Goal: Check status: Check status

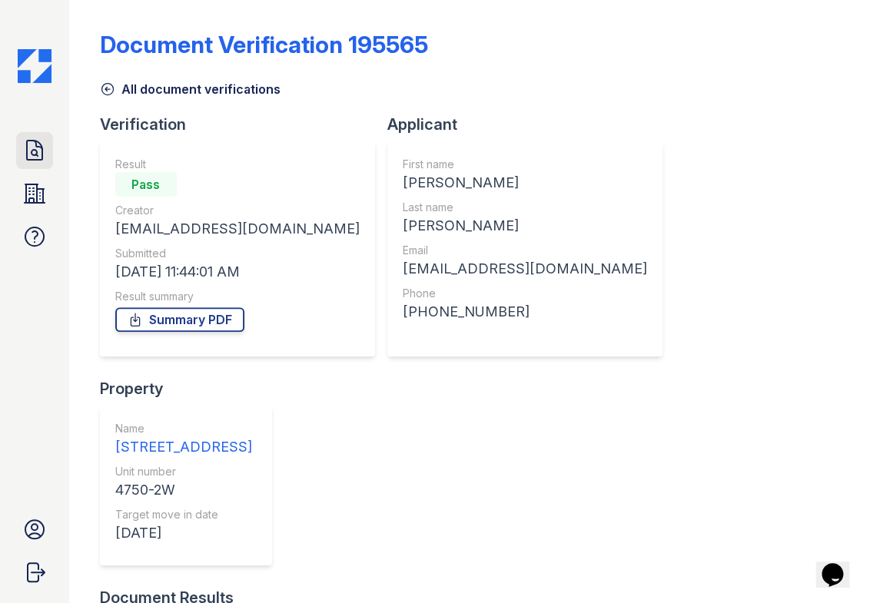
click at [22, 147] on icon at bounding box center [34, 150] width 25 height 25
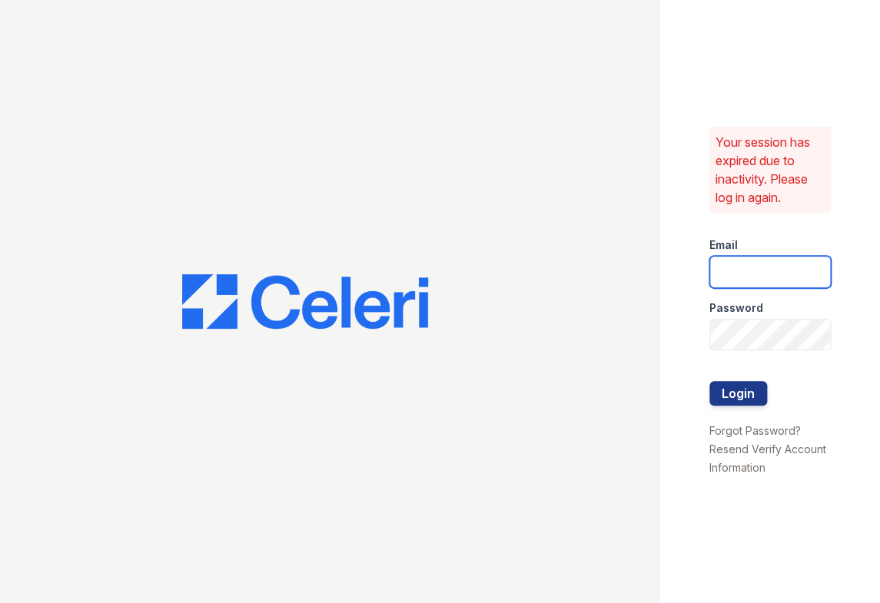
click at [752, 269] on input "email" at bounding box center [769, 272] width 121 height 32
type input "jessica@hifipm.com"
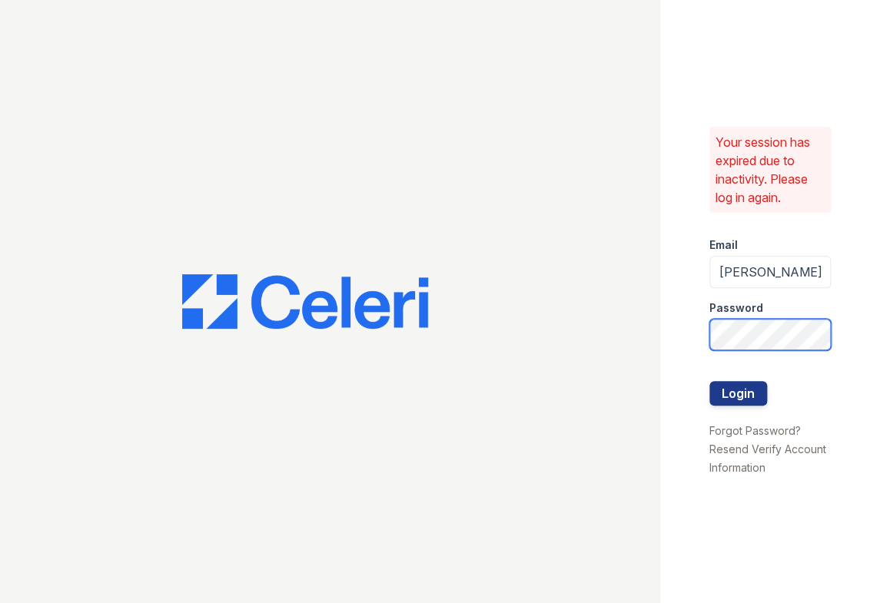
click at [709, 381] on button "Login" at bounding box center [738, 393] width 58 height 25
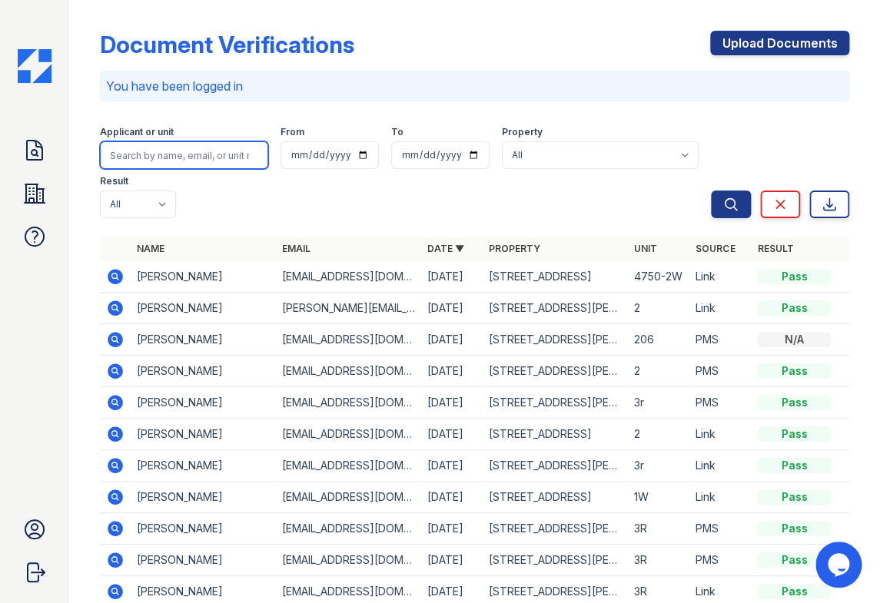
click at [141, 161] on input "search" at bounding box center [184, 155] width 169 height 28
paste input "JW Hannah Ramirez-Porter"
drag, startPoint x: 133, startPoint y: 156, endPoint x: -36, endPoint y: 137, distance: 170.2
click at [0, 137] on html "Doc Verifications Properties FAQ Jessica West High Fidelity Property Management…" at bounding box center [440, 301] width 880 height 603
type input "[PERSON_NAME]"
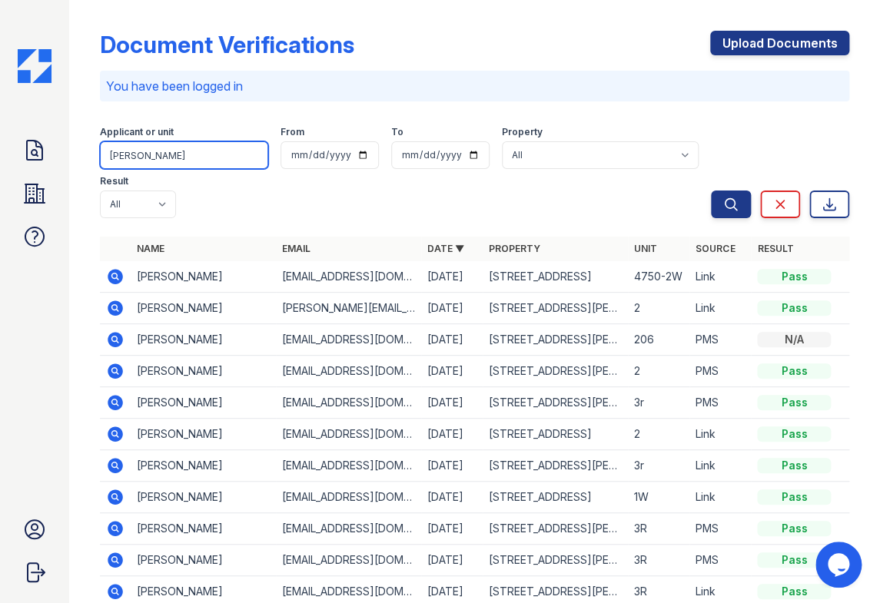
click at [711, 191] on button "Search" at bounding box center [731, 205] width 40 height 28
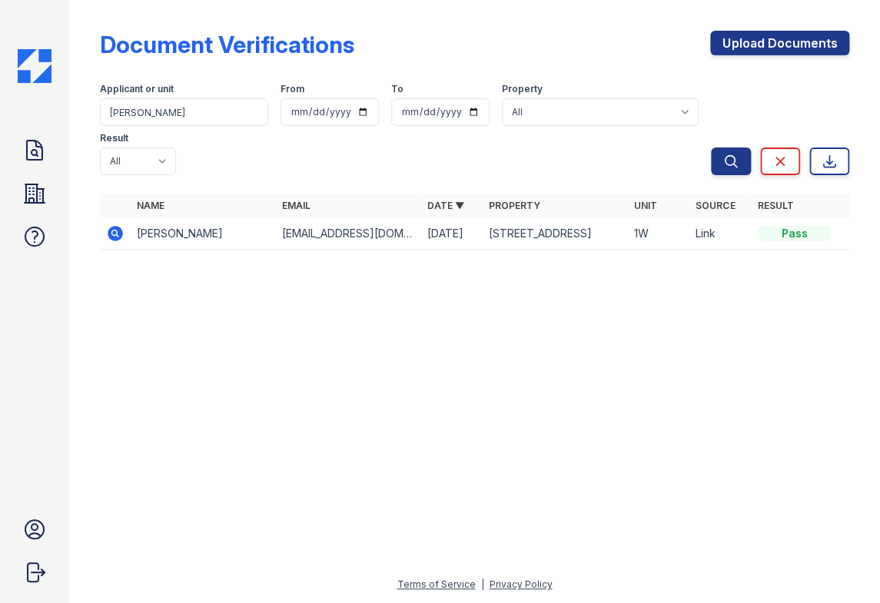
click at [110, 237] on icon at bounding box center [115, 233] width 15 height 15
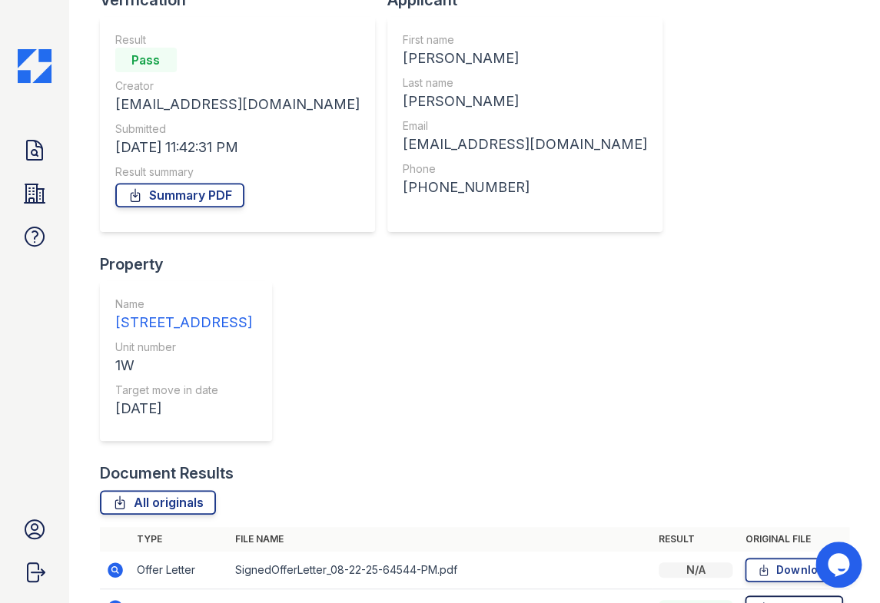
scroll to position [139, 0]
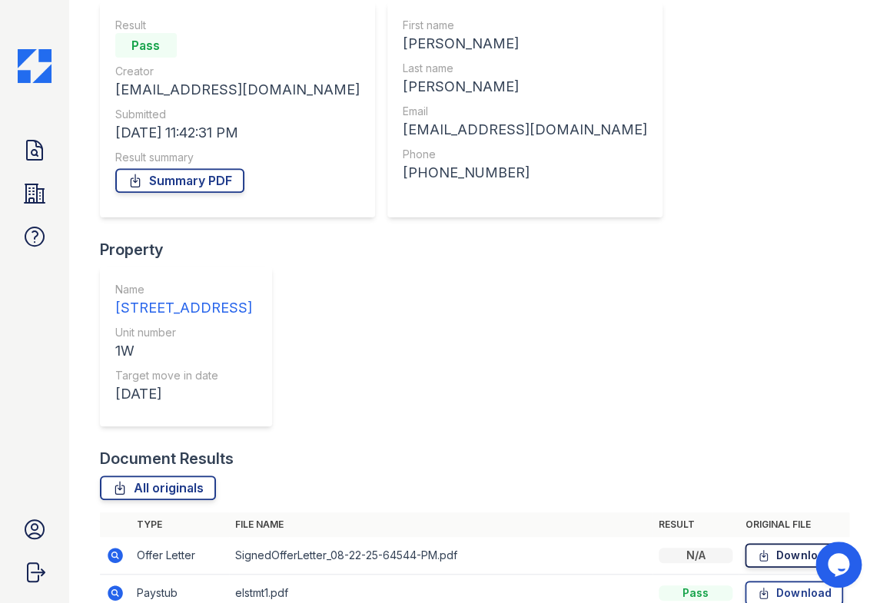
click at [757, 548] on icon at bounding box center [763, 555] width 13 height 15
click at [760, 550] on icon at bounding box center [764, 555] width 8 height 11
click at [757, 586] on icon at bounding box center [763, 593] width 13 height 15
click at [33, 143] on icon at bounding box center [34, 150] width 25 height 25
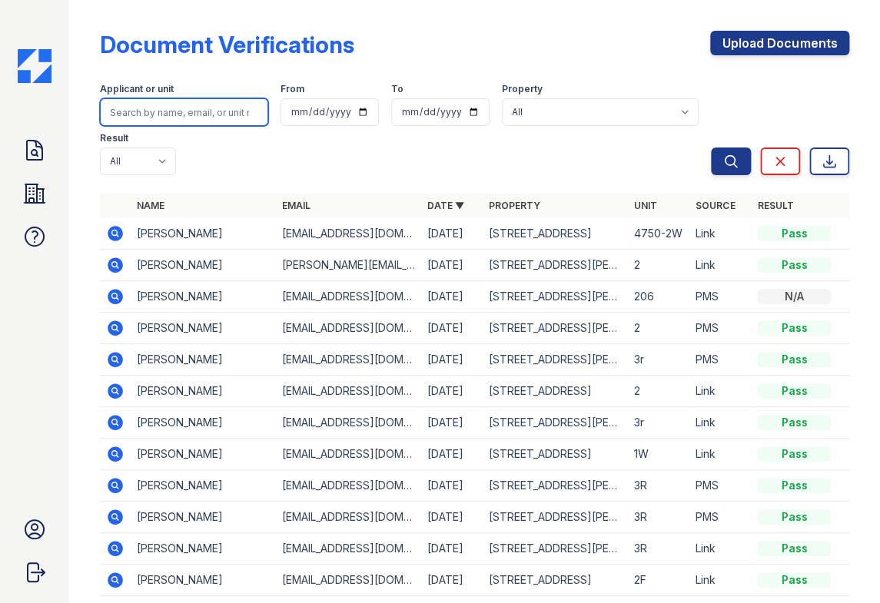
click at [237, 115] on input "search" at bounding box center [184, 112] width 169 height 28
paste input "[PERSON_NAME]"
type input "[PERSON_NAME]"
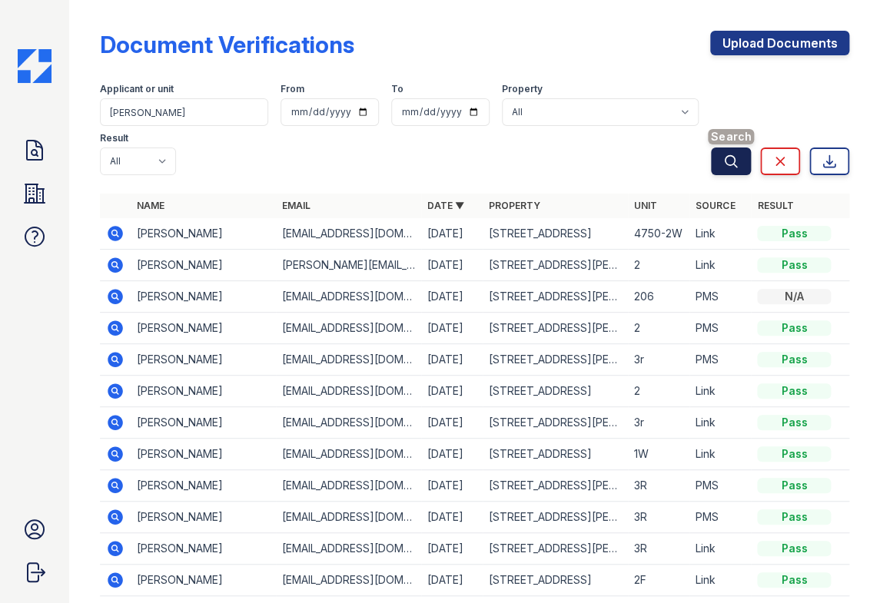
click at [723, 161] on icon "submit" at bounding box center [730, 161] width 15 height 15
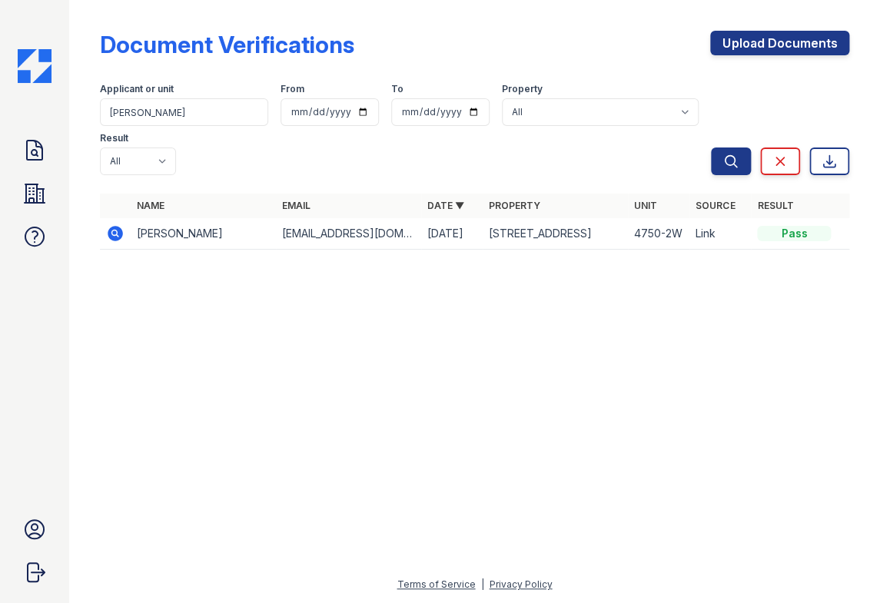
click at [118, 231] on icon at bounding box center [115, 233] width 15 height 15
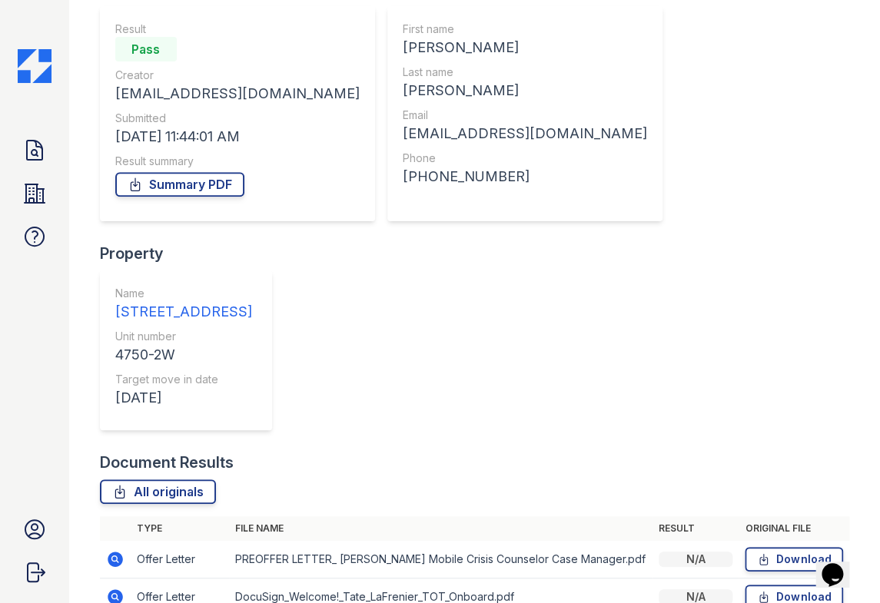
scroll to position [156, 0]
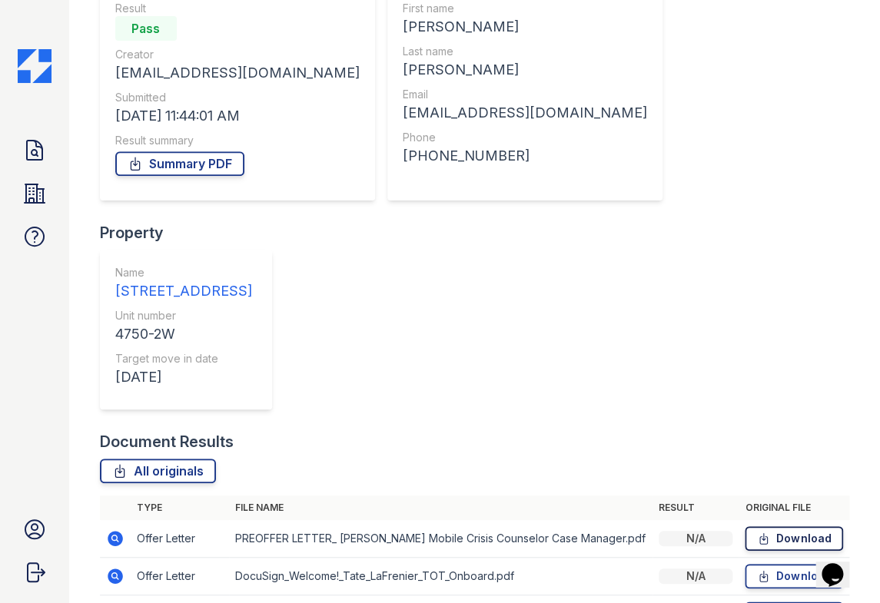
click at [757, 531] on icon at bounding box center [763, 538] width 13 height 15
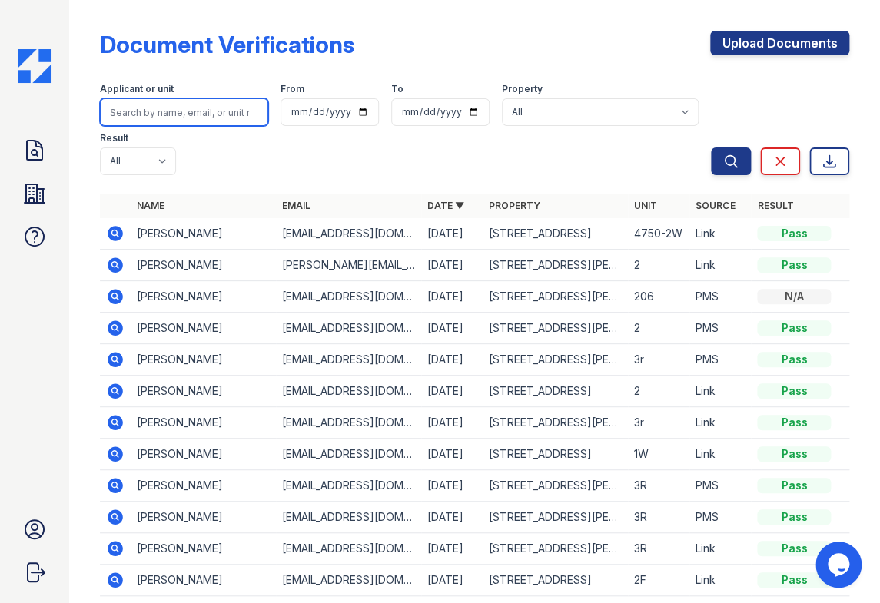
click at [211, 116] on input "search" at bounding box center [184, 112] width 169 height 28
paste input "[PERSON_NAME]"
type input "[PERSON_NAME]"
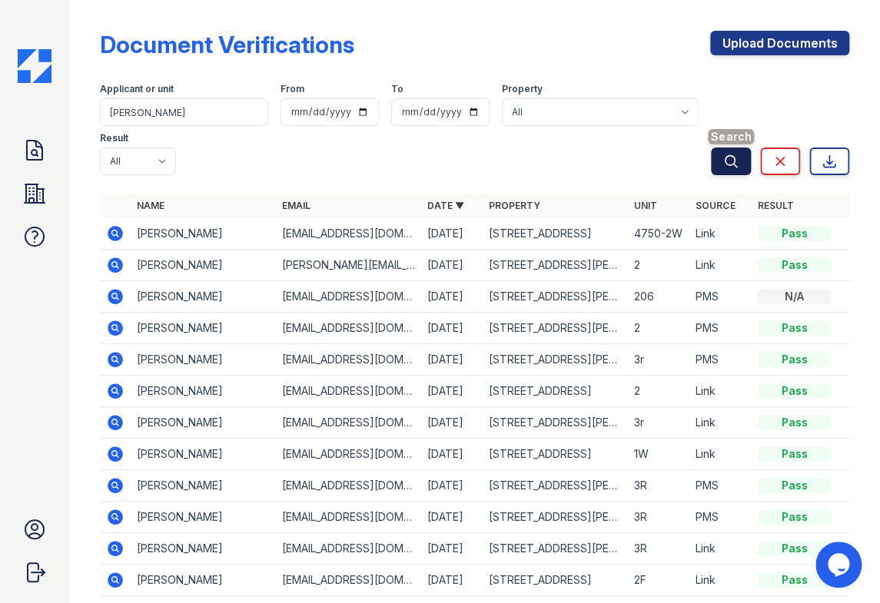
click at [723, 160] on icon "submit" at bounding box center [730, 161] width 15 height 15
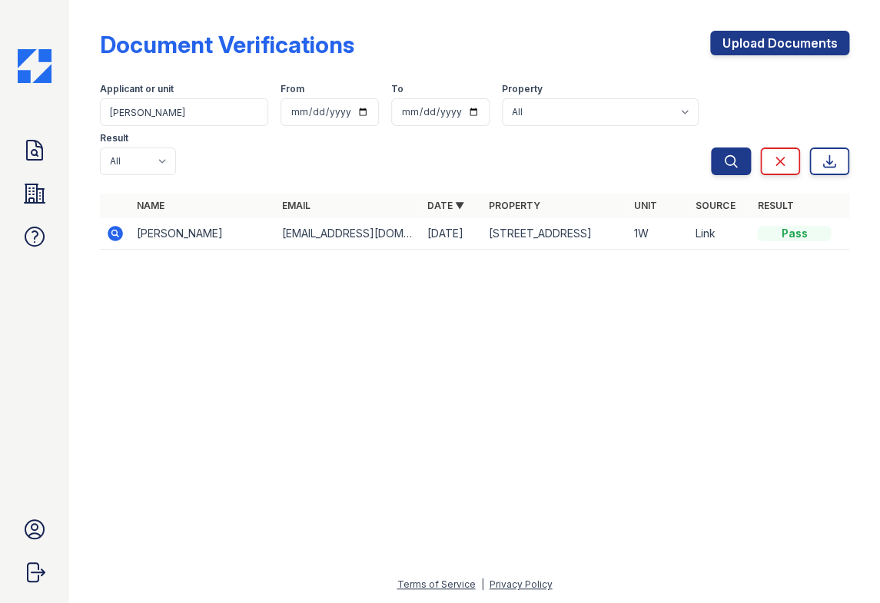
click at [108, 232] on icon at bounding box center [115, 233] width 15 height 15
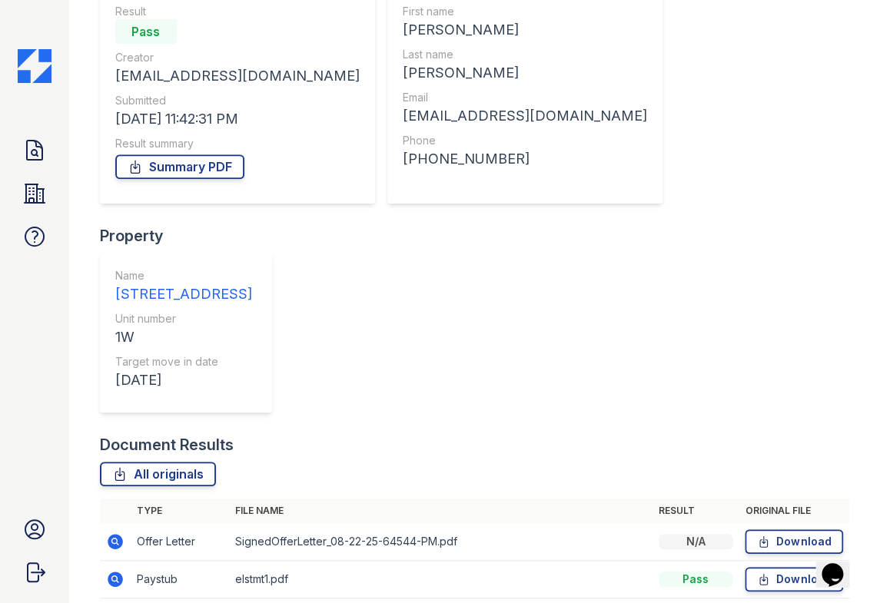
scroll to position [156, 0]
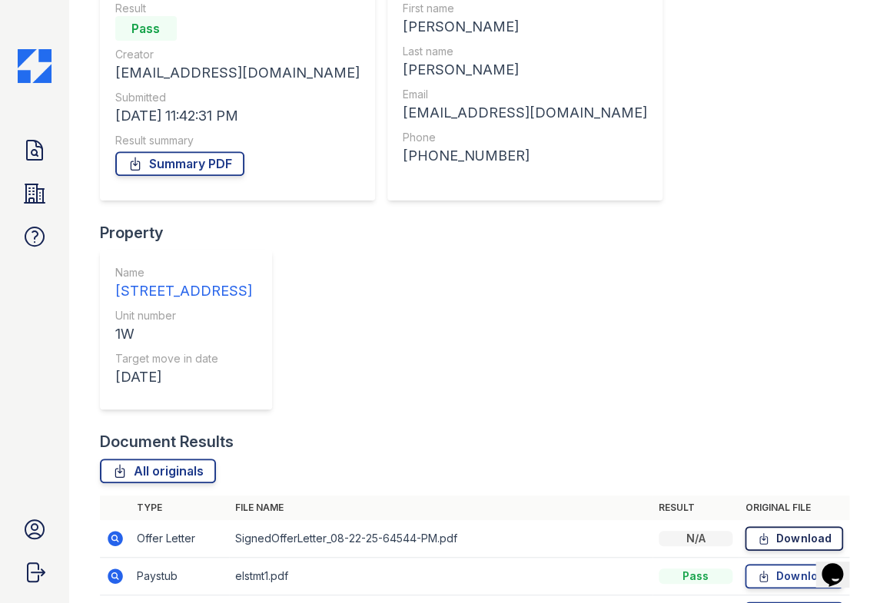
click at [757, 531] on icon at bounding box center [763, 538] width 13 height 15
click at [757, 569] on icon at bounding box center [763, 576] width 13 height 15
click at [757, 603] on icon at bounding box center [763, 613] width 13 height 15
